Goal: Transaction & Acquisition: Book appointment/travel/reservation

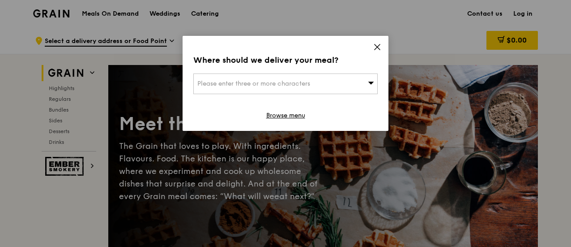
click at [333, 82] on div "Please enter three or more characters" at bounding box center [285, 83] width 184 height 21
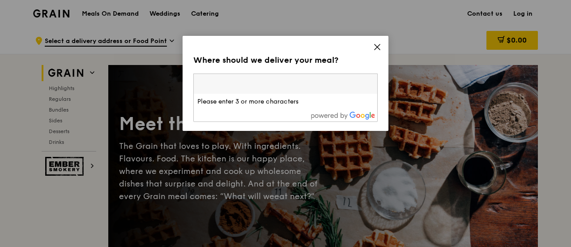
click at [373, 48] on icon at bounding box center [377, 47] width 8 height 8
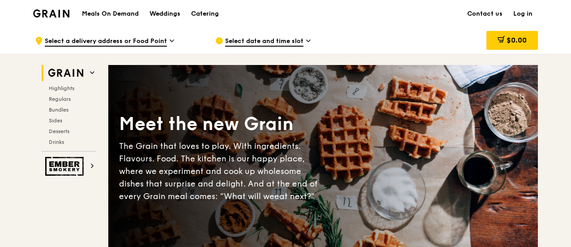
click at [285, 43] on span "Select date and time slot" at bounding box center [264, 42] width 78 height 10
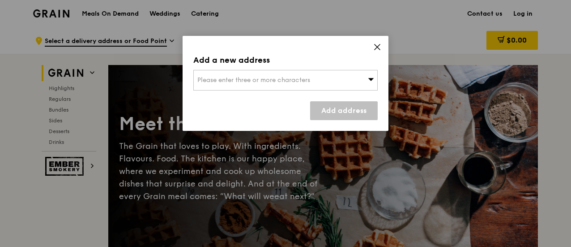
click at [276, 80] on span "Please enter three or more characters" at bounding box center [253, 80] width 113 height 8
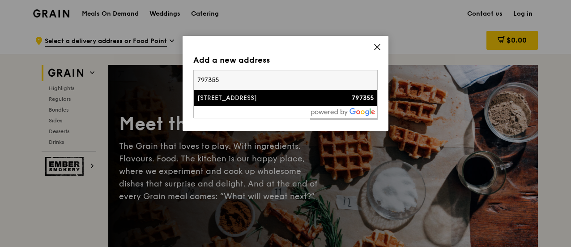
type input "797355"
click at [268, 96] on div "41 Fernvale Lane, Parc Greenwich" at bounding box center [263, 98] width 132 height 9
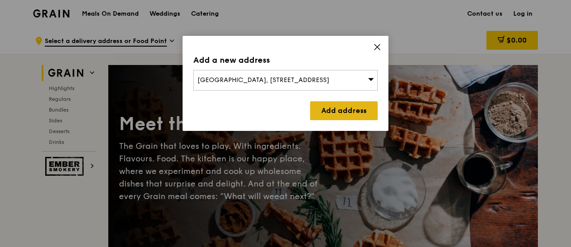
click at [337, 108] on link "Add address" at bounding box center [344, 110] width 68 height 19
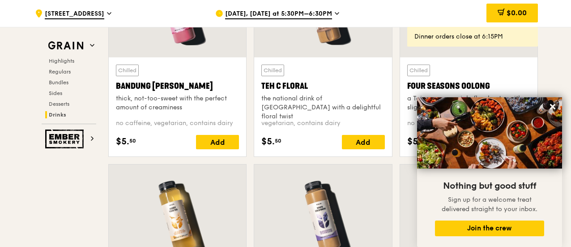
scroll to position [3208, 0]
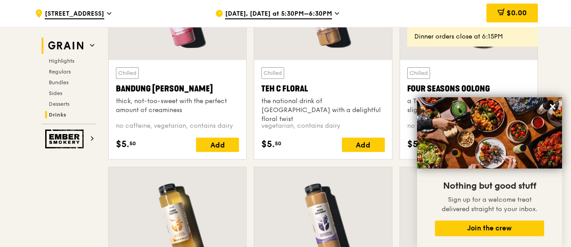
click at [85, 52] on img at bounding box center [65, 46] width 41 height 16
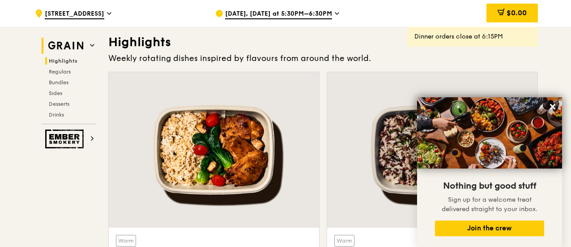
scroll to position [252, 0]
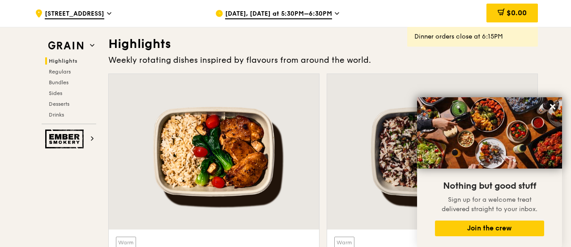
click at [77, 62] on h2 "Highlights" at bounding box center [70, 60] width 51 height 7
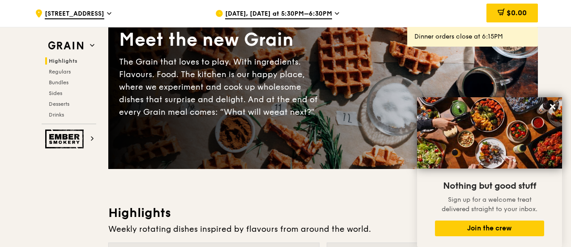
scroll to position [0, 0]
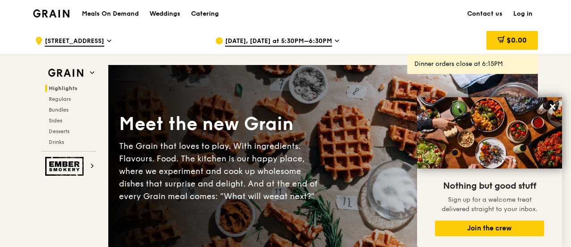
click at [194, 13] on div "Catering" at bounding box center [205, 13] width 28 height 27
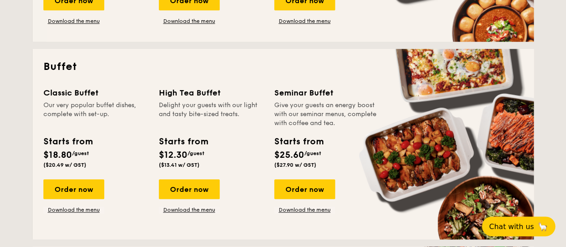
scroll to position [358, 0]
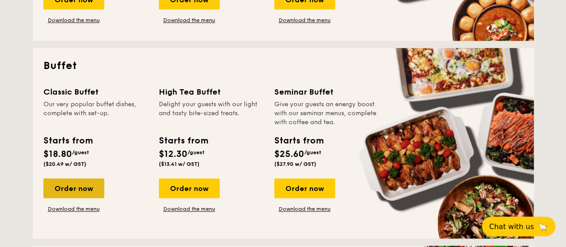
click at [95, 191] on div "Order now" at bounding box center [73, 188] width 61 height 20
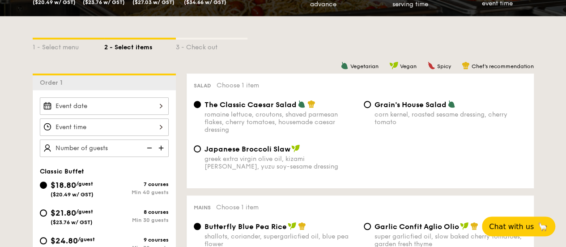
scroll to position [268, 0]
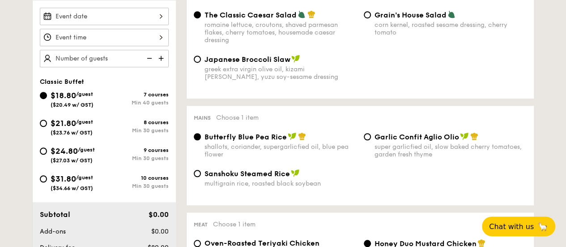
click at [160, 58] on img at bounding box center [161, 58] width 13 height 17
type input "40 guests"
click at [146, 58] on img at bounding box center [148, 58] width 13 height 17
click at [148, 57] on img at bounding box center [148, 58] width 13 height 17
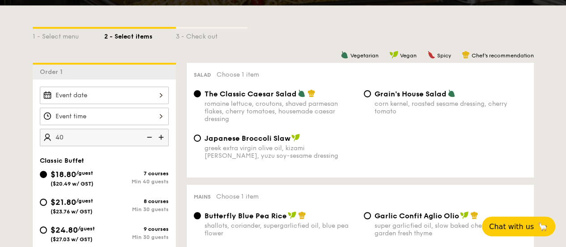
scroll to position [89, 0]
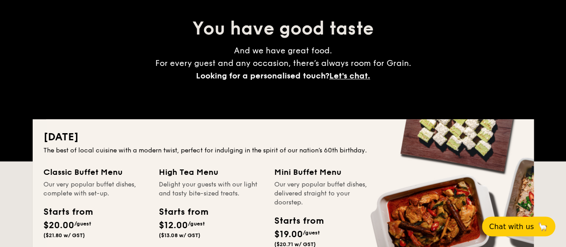
scroll to position [1336, 0]
